Goal: Find specific page/section: Find specific page/section

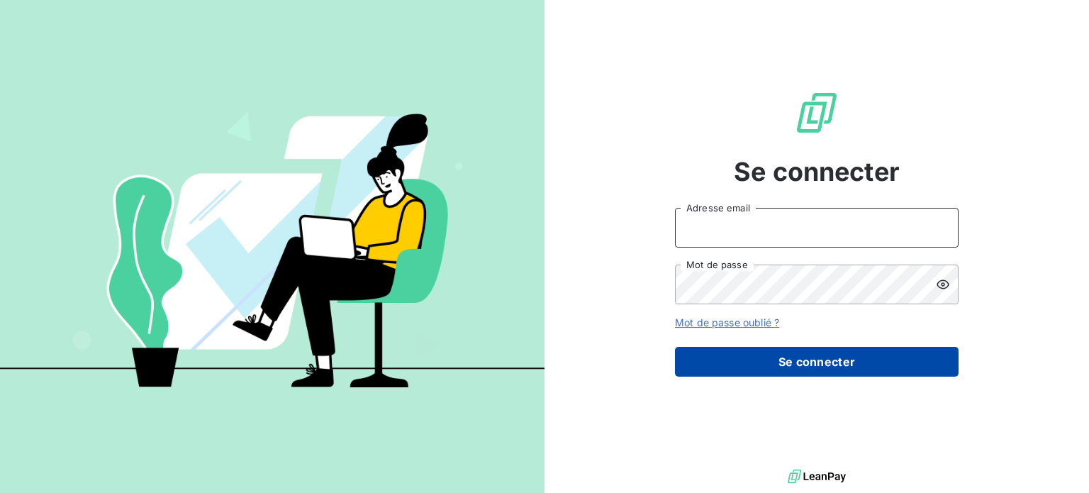
type input "roumestand@serpe.fr"
click at [801, 366] on button "Se connecter" at bounding box center [817, 362] width 284 height 30
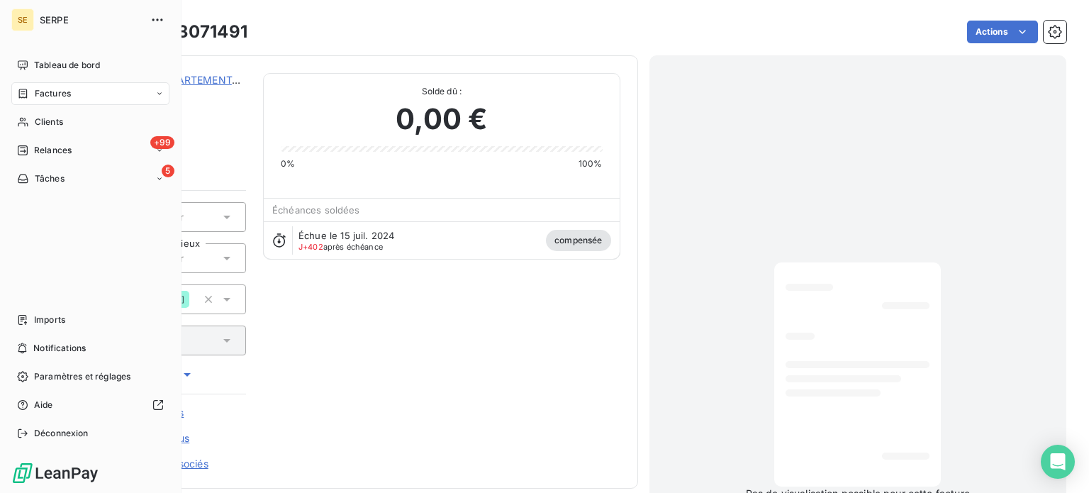
click at [45, 95] on span "Factures" at bounding box center [53, 93] width 36 height 13
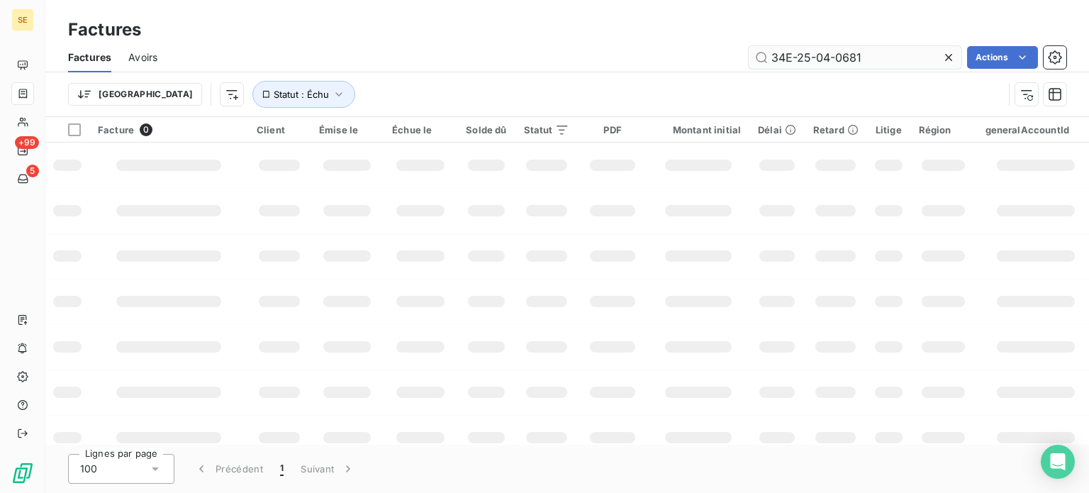
click at [883, 61] on input "34E-25-04-0681" at bounding box center [855, 57] width 213 height 23
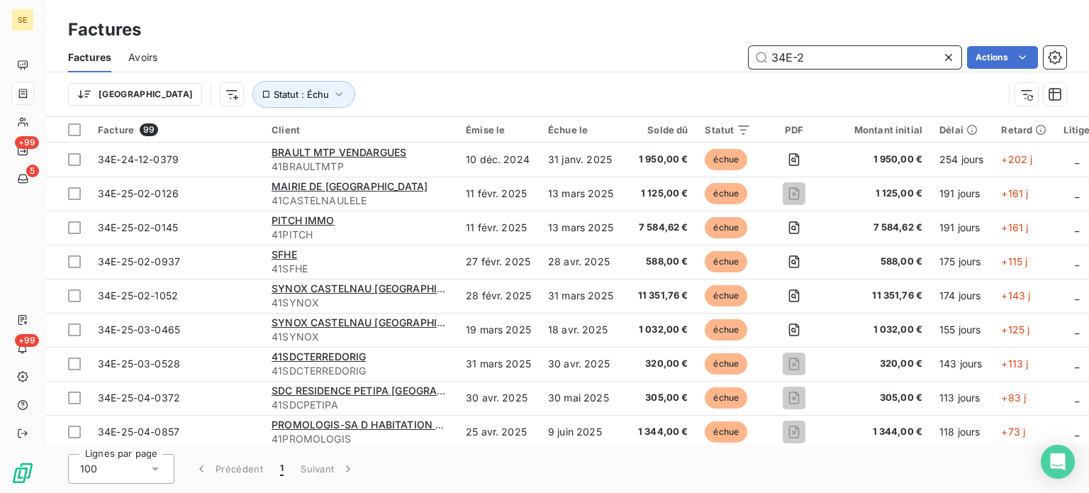
click at [828, 62] on input "34E-2" at bounding box center [855, 57] width 213 height 23
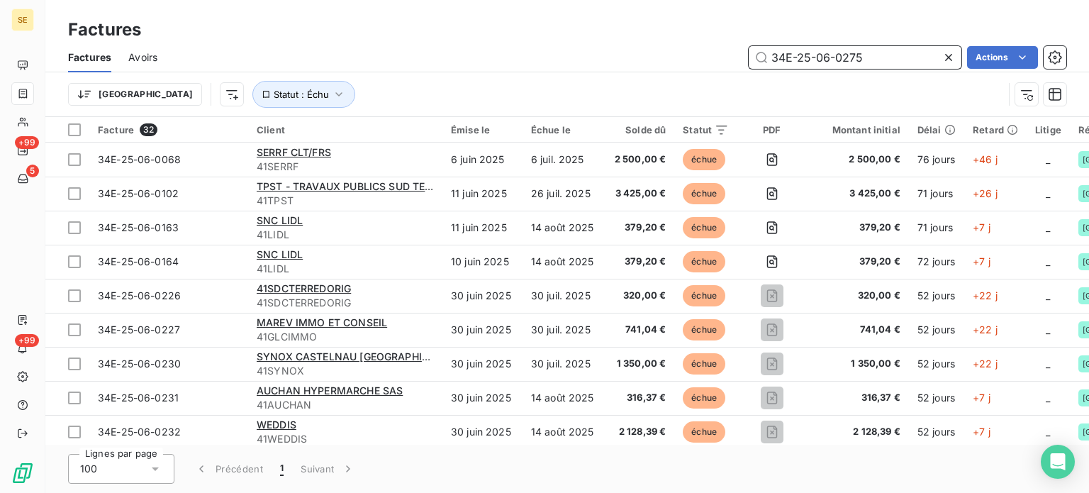
type input "34E-25-06-0275"
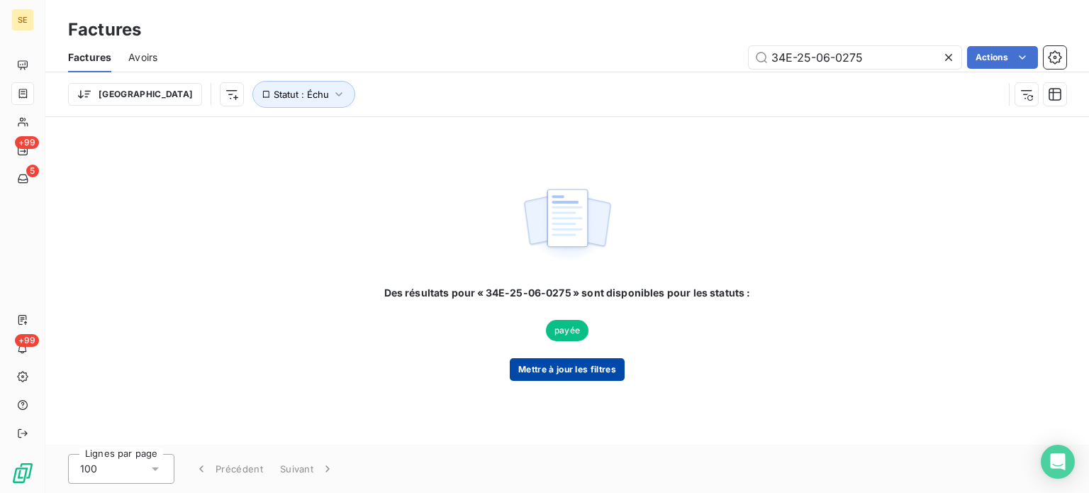
click at [574, 366] on button "Mettre à jour les filtres" at bounding box center [567, 369] width 115 height 23
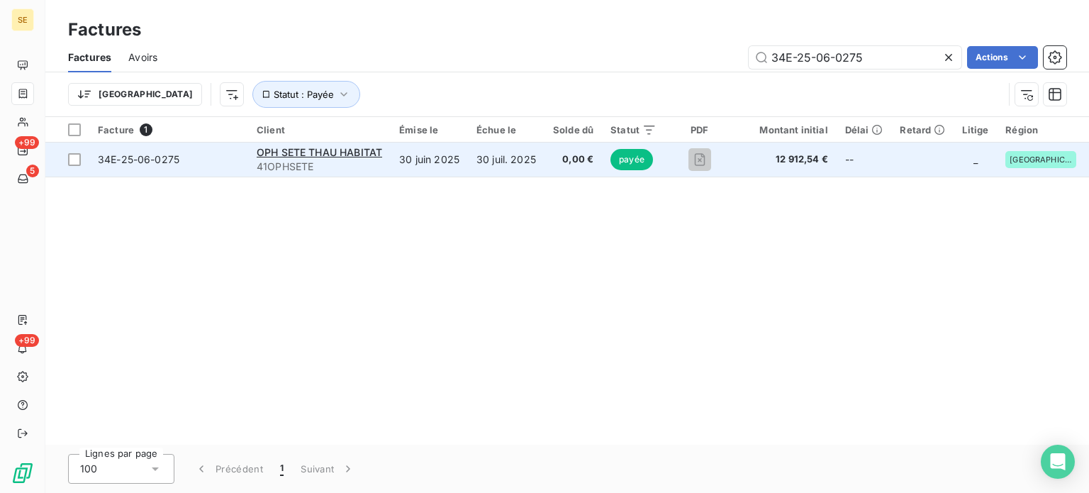
click at [122, 160] on span "34E-25-06-0275" at bounding box center [139, 159] width 82 height 12
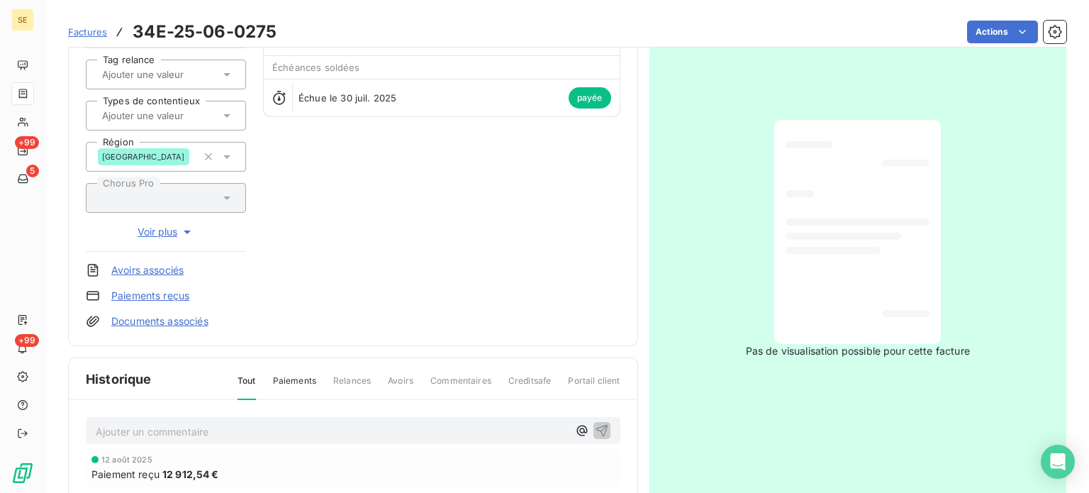
scroll to position [359, 0]
